Goal: Navigation & Orientation: Find specific page/section

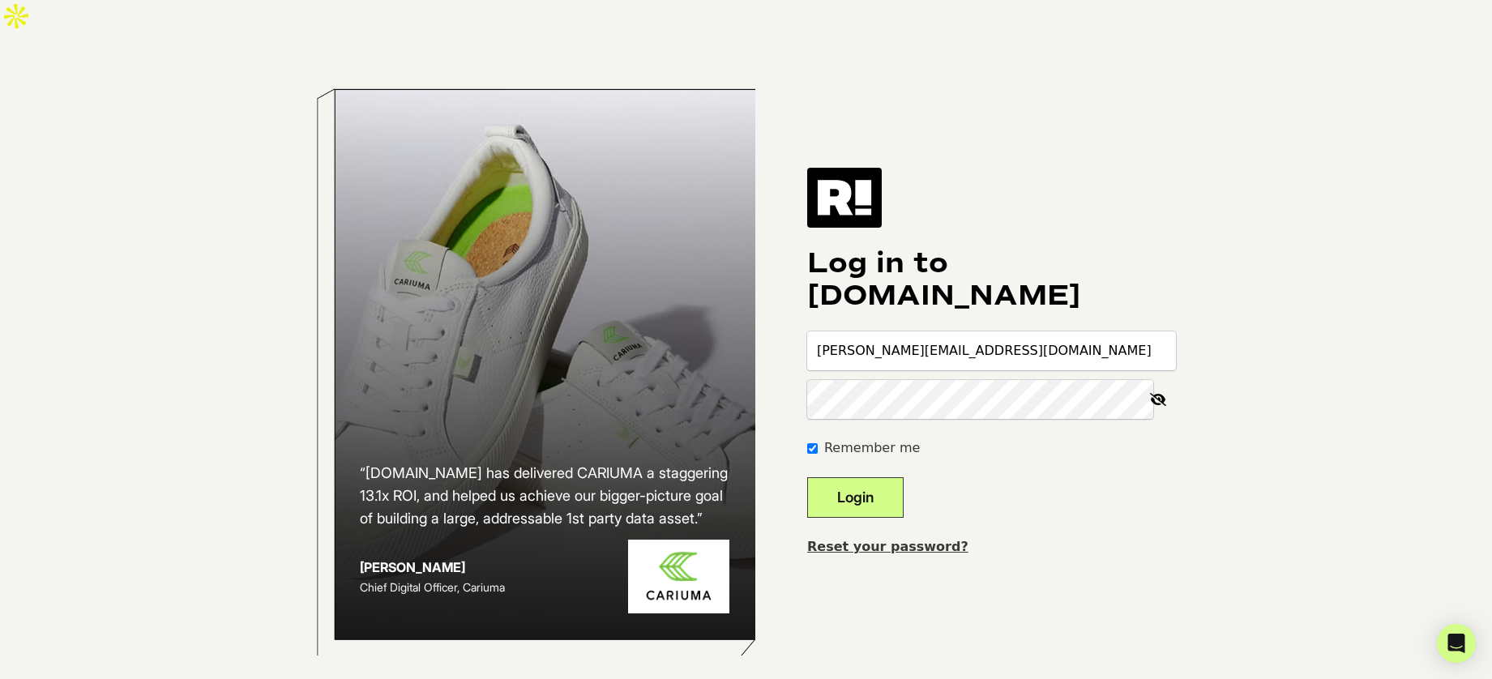
click at [855, 477] on button "Login" at bounding box center [855, 497] width 96 height 41
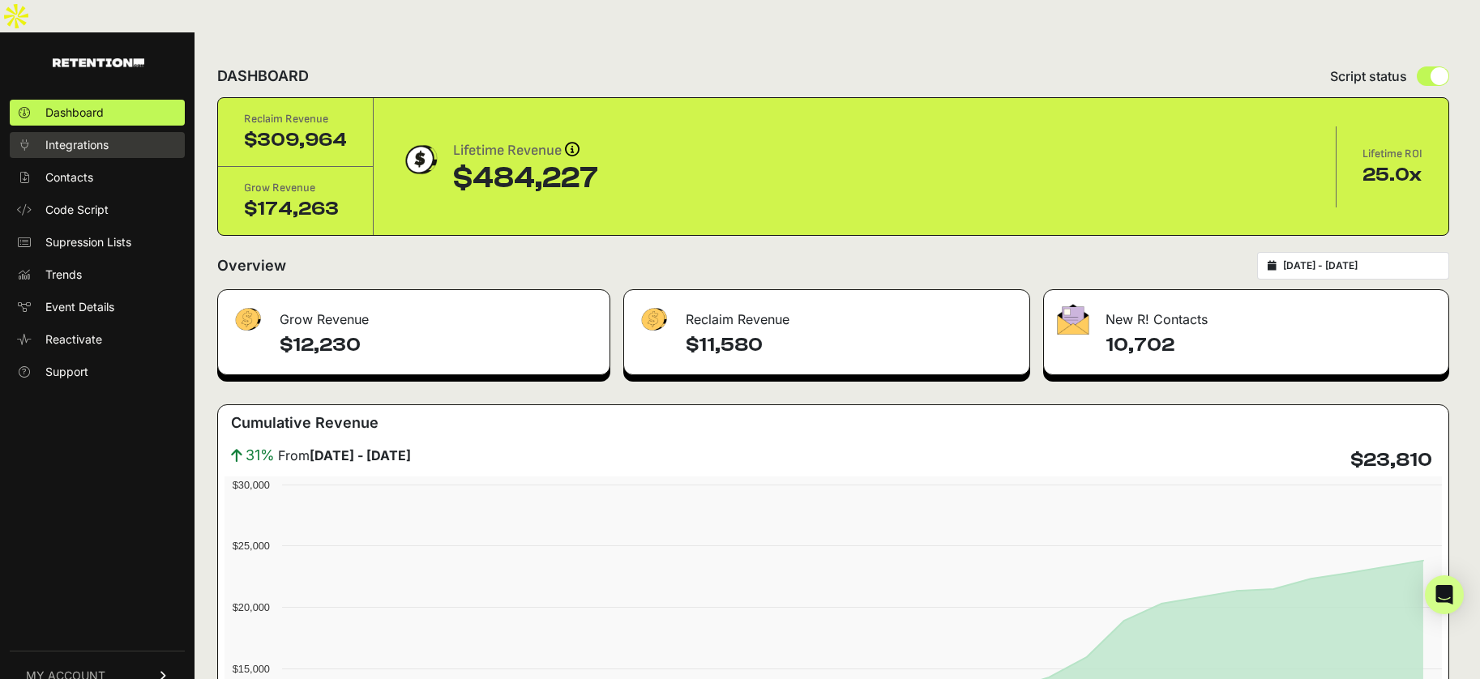
click at [97, 137] on span "Integrations" at bounding box center [76, 145] width 63 height 16
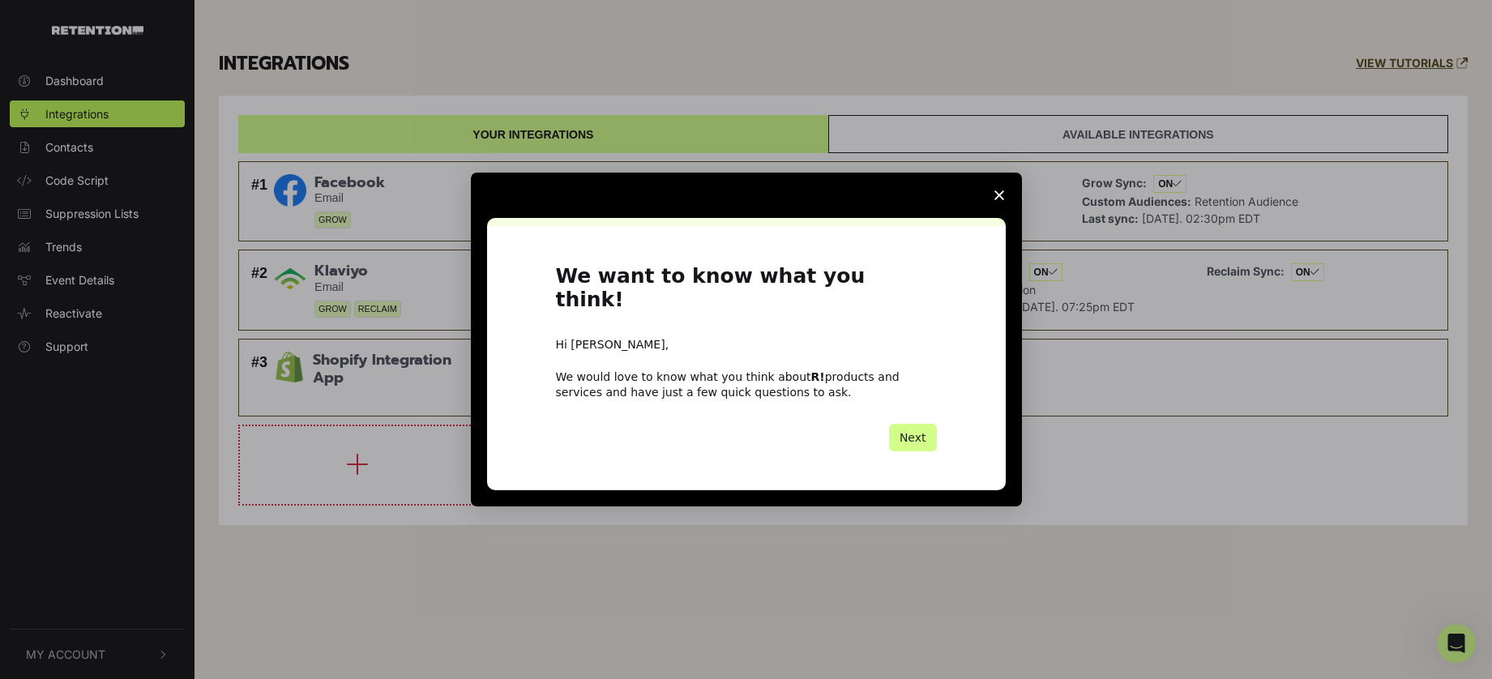
click at [1000, 200] on polygon "Close survey" at bounding box center [999, 195] width 10 height 10
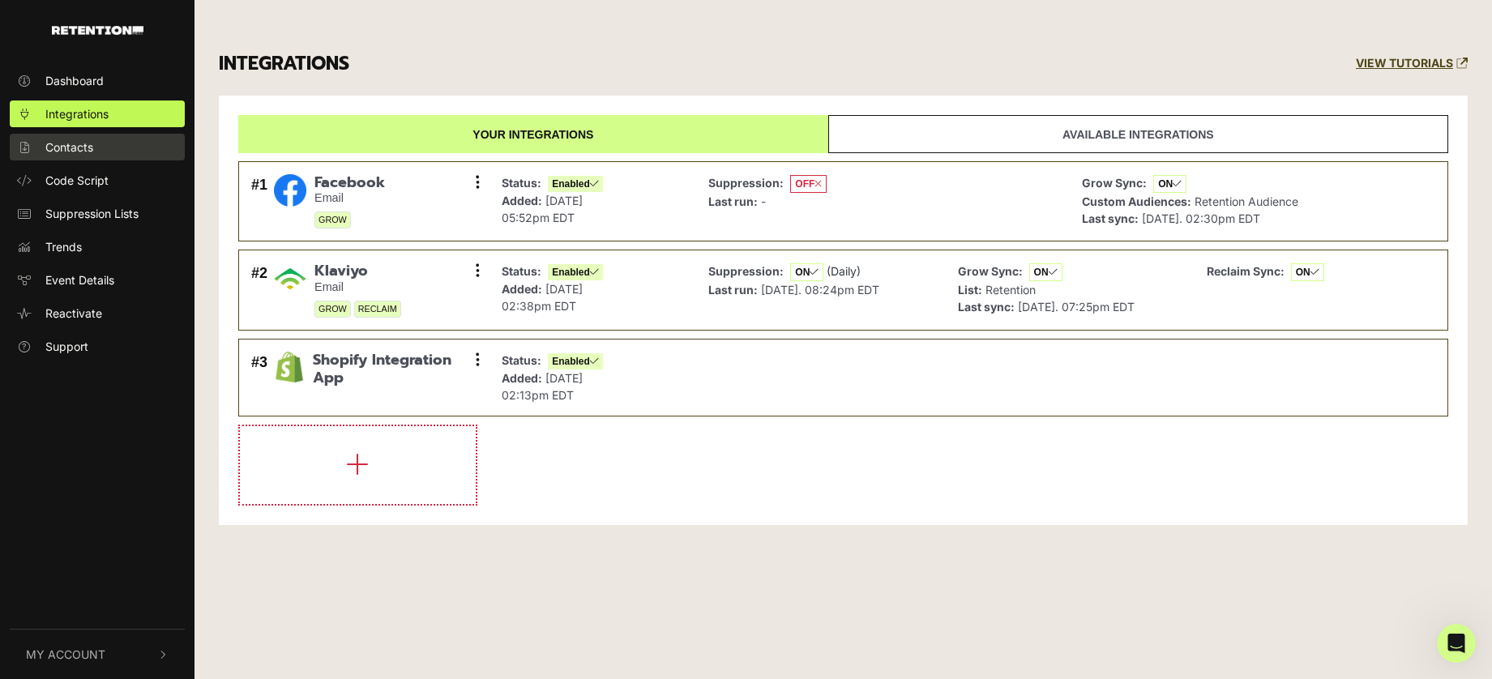
click at [79, 148] on span "Contacts" at bounding box center [69, 147] width 48 height 17
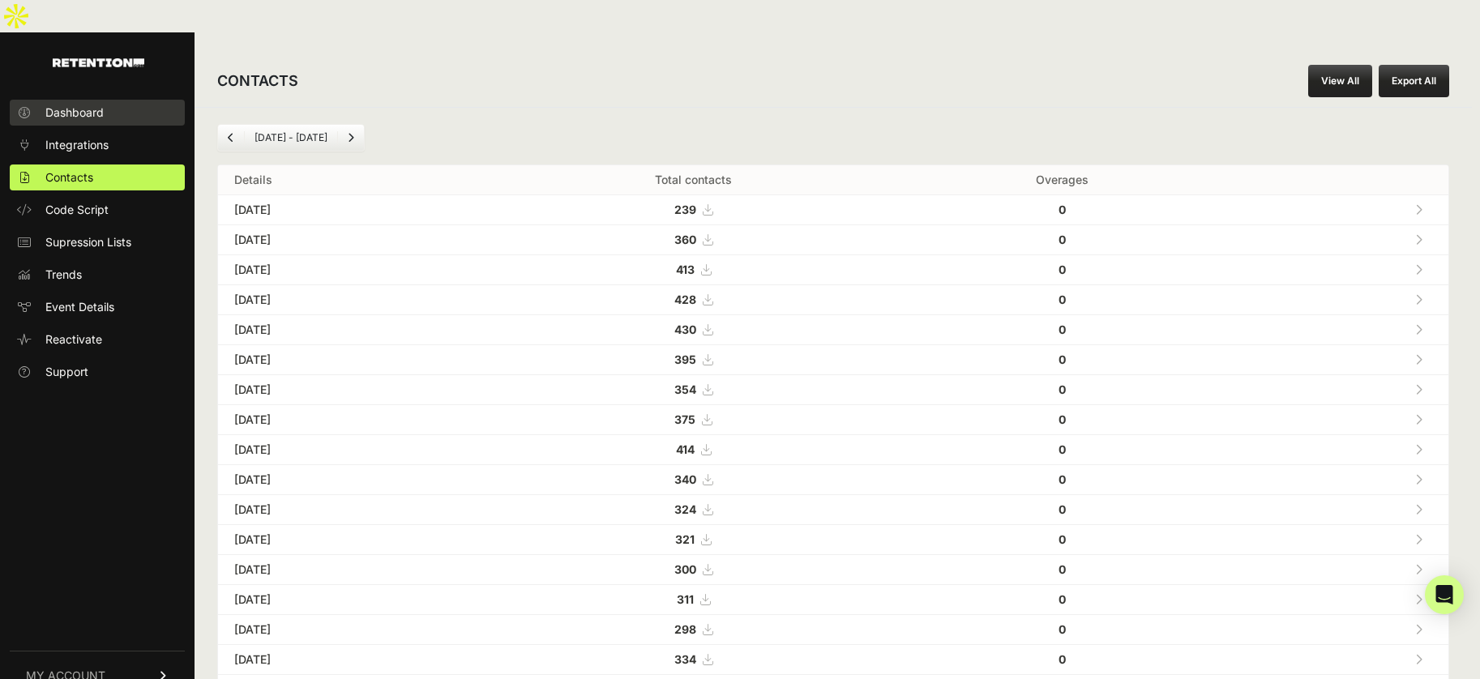
click at [80, 105] on span "Dashboard" at bounding box center [74, 113] width 58 height 16
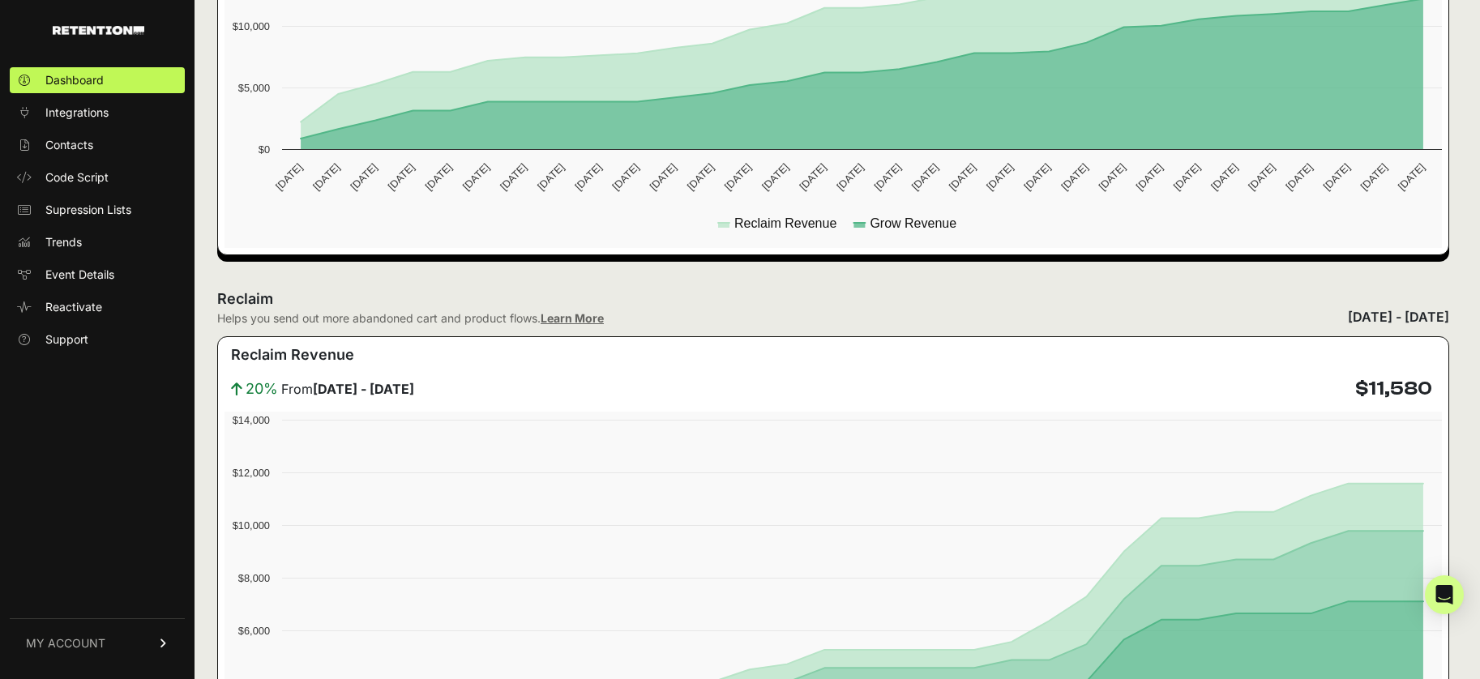
scroll to position [729, 0]
